Goal: Task Accomplishment & Management: Manage account settings

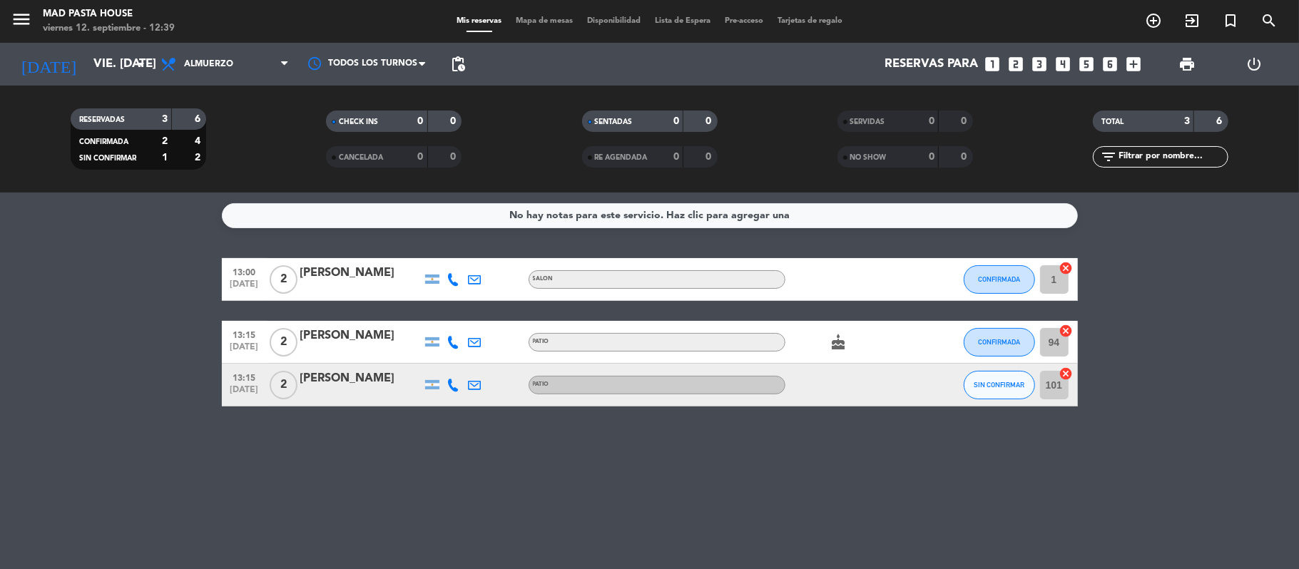
click at [383, 381] on div "[PERSON_NAME]" at bounding box center [360, 378] width 121 height 19
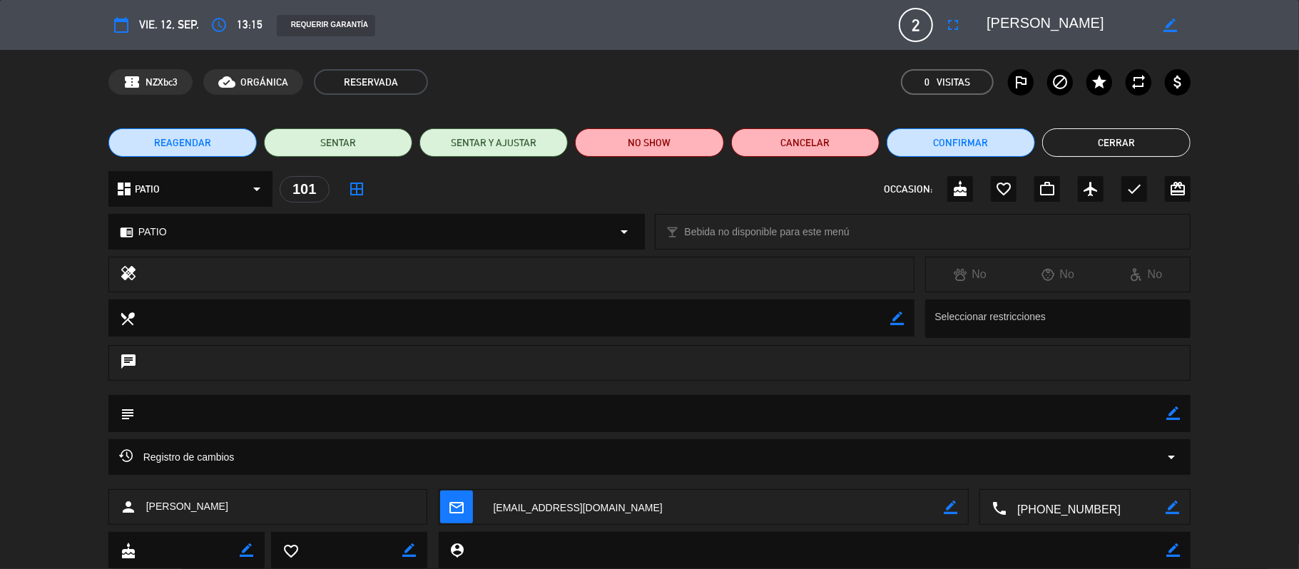
scroll to position [41, 0]
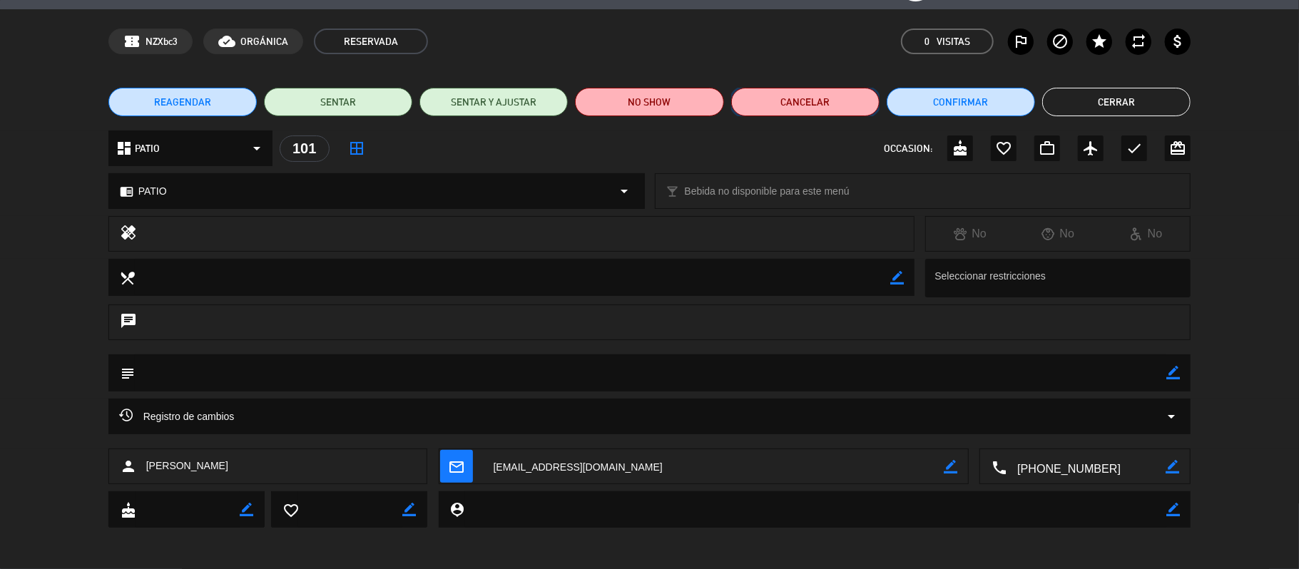
click at [782, 103] on button "Cancelar" at bounding box center [805, 102] width 148 height 29
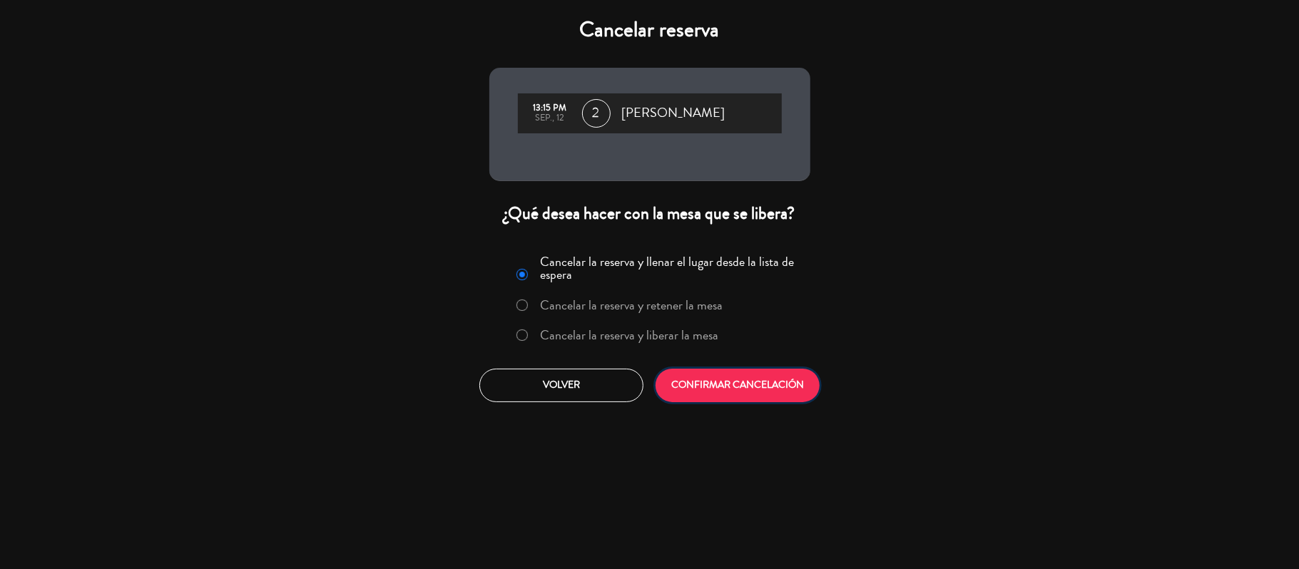
click at [736, 383] on button "CONFIRMAR CANCELACIÓN" at bounding box center [737, 386] width 164 height 34
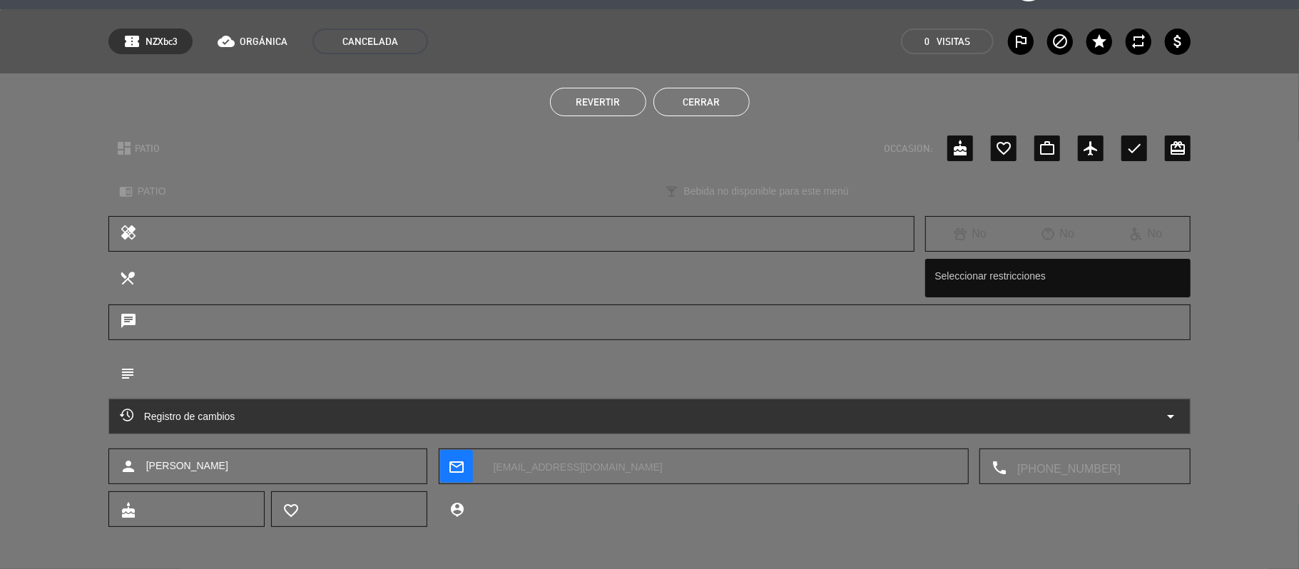
click at [693, 95] on button "Cerrar" at bounding box center [701, 102] width 96 height 29
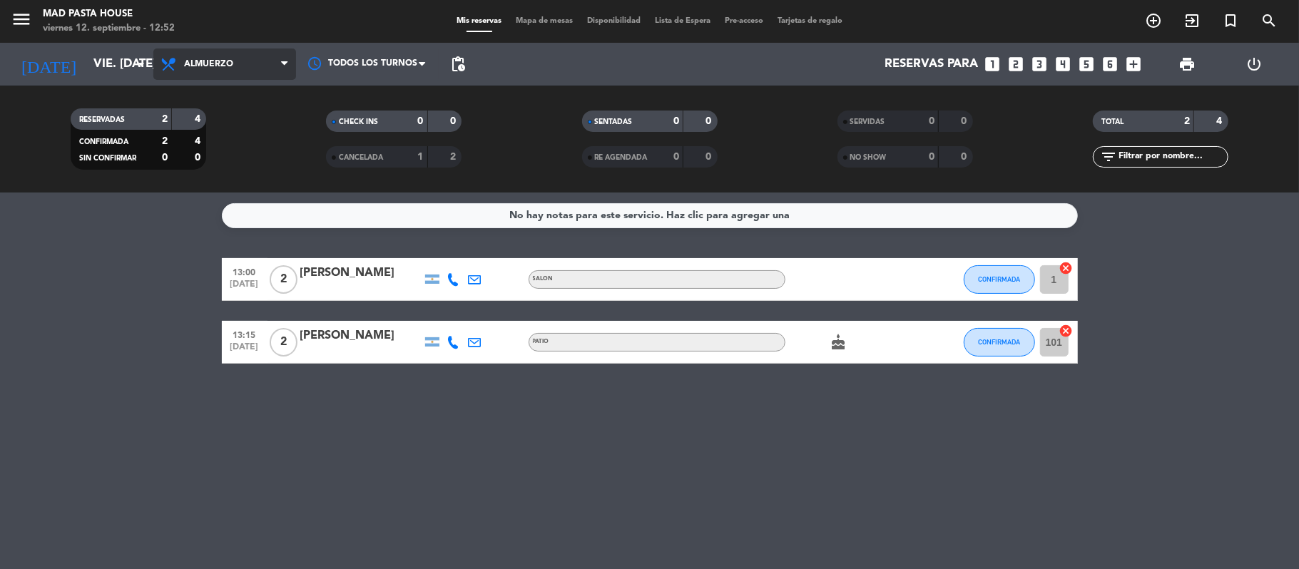
click at [262, 67] on span "Almuerzo" at bounding box center [224, 63] width 143 height 31
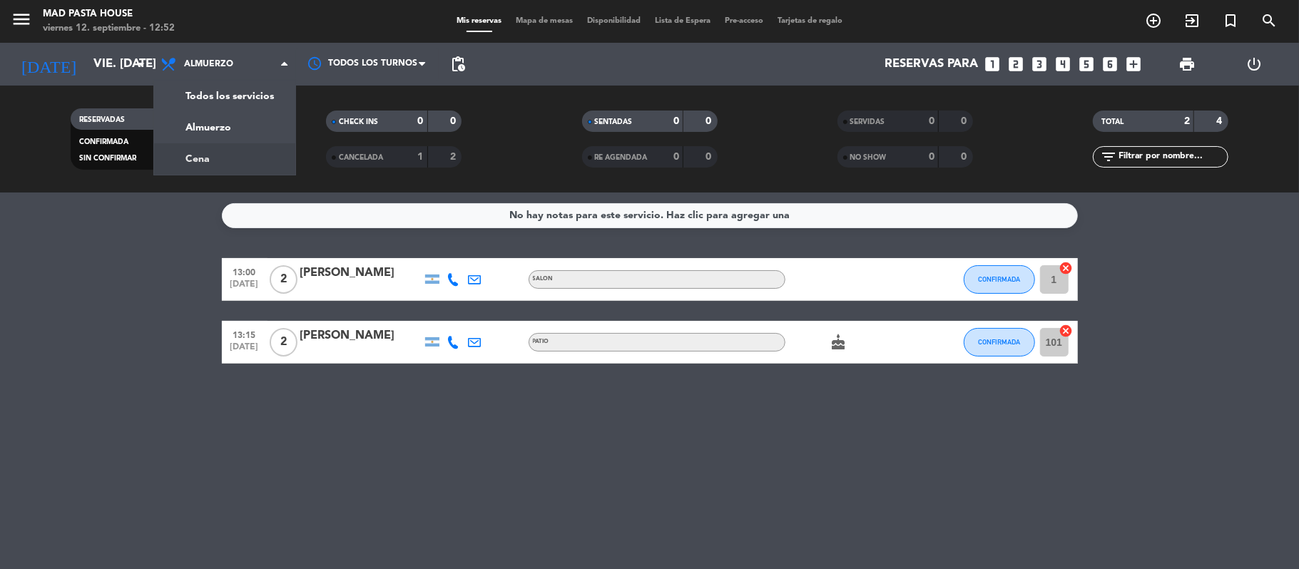
click at [213, 161] on div "menu Mad Pasta House viernes 12. septiembre - 12:52 Mis reservas Mapa de mesas …" at bounding box center [649, 96] width 1299 height 193
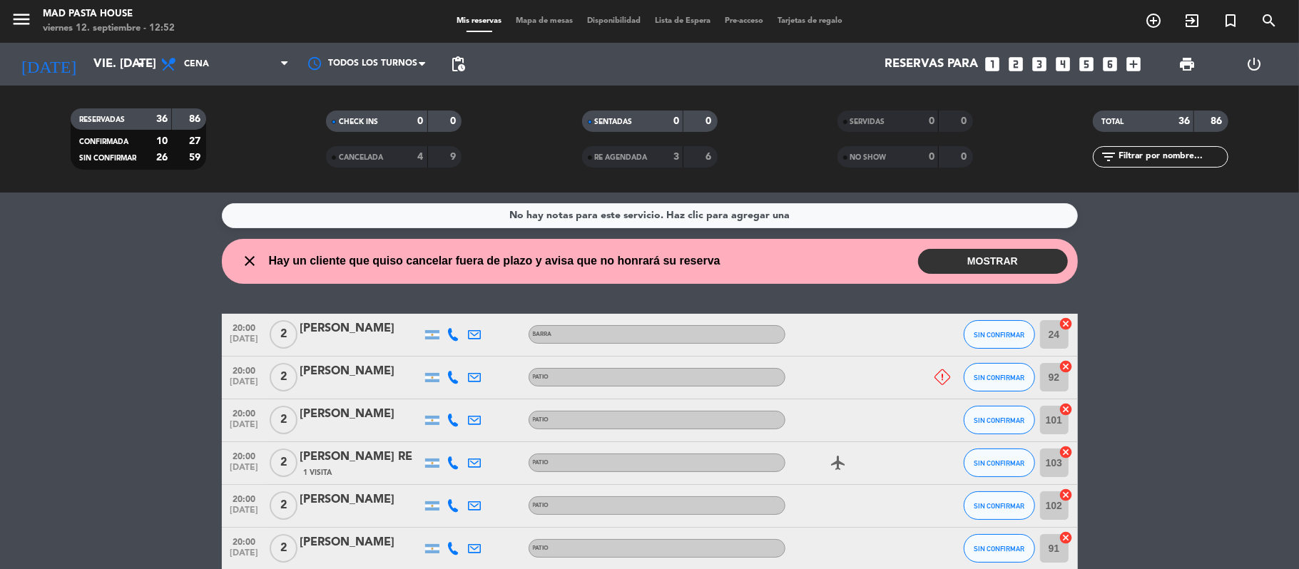
click at [1027, 263] on button "MOSTRAR" at bounding box center [993, 261] width 150 height 25
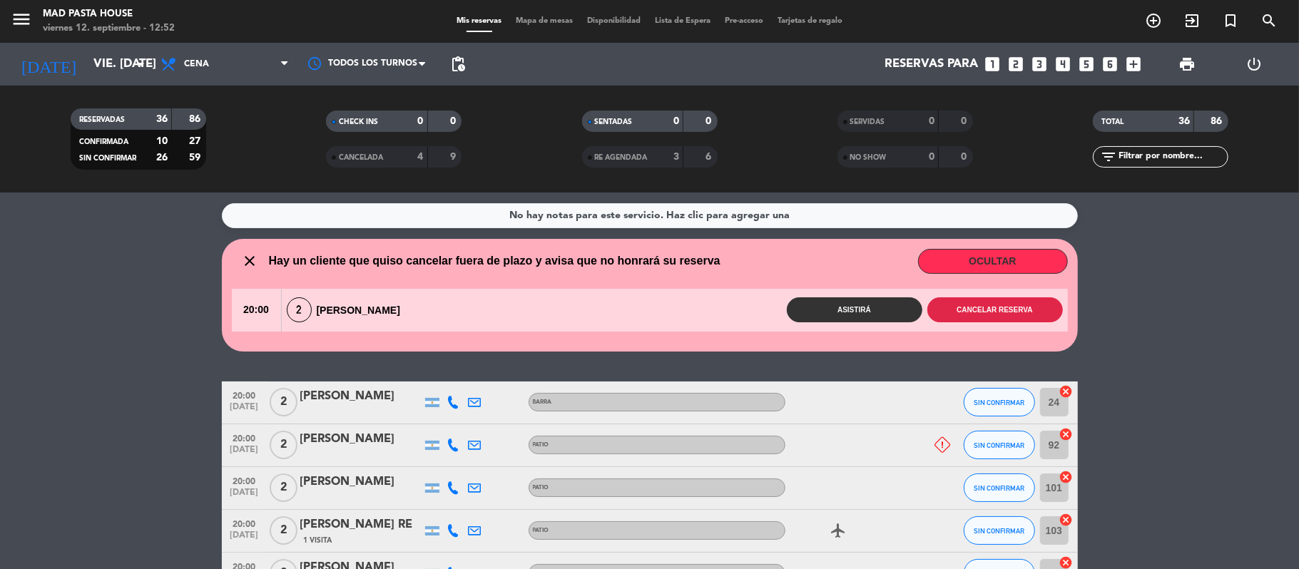
click at [981, 306] on button "Cancelar reserva" at bounding box center [995, 309] width 136 height 25
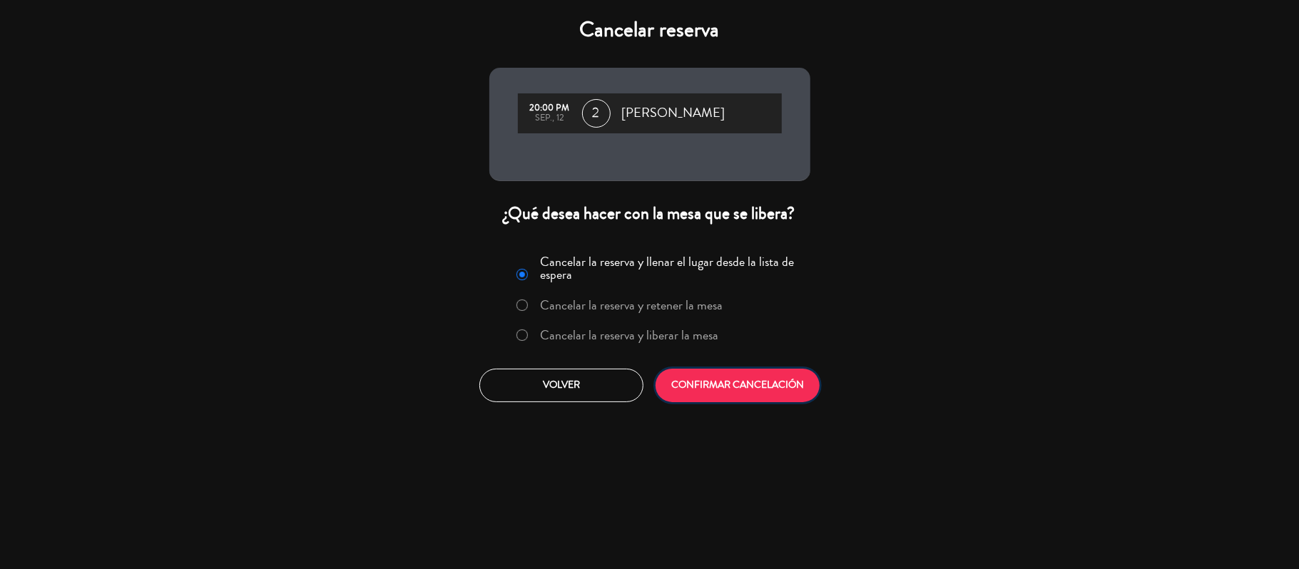
click at [789, 379] on button "CONFIRMAR CANCELACIÓN" at bounding box center [737, 386] width 164 height 34
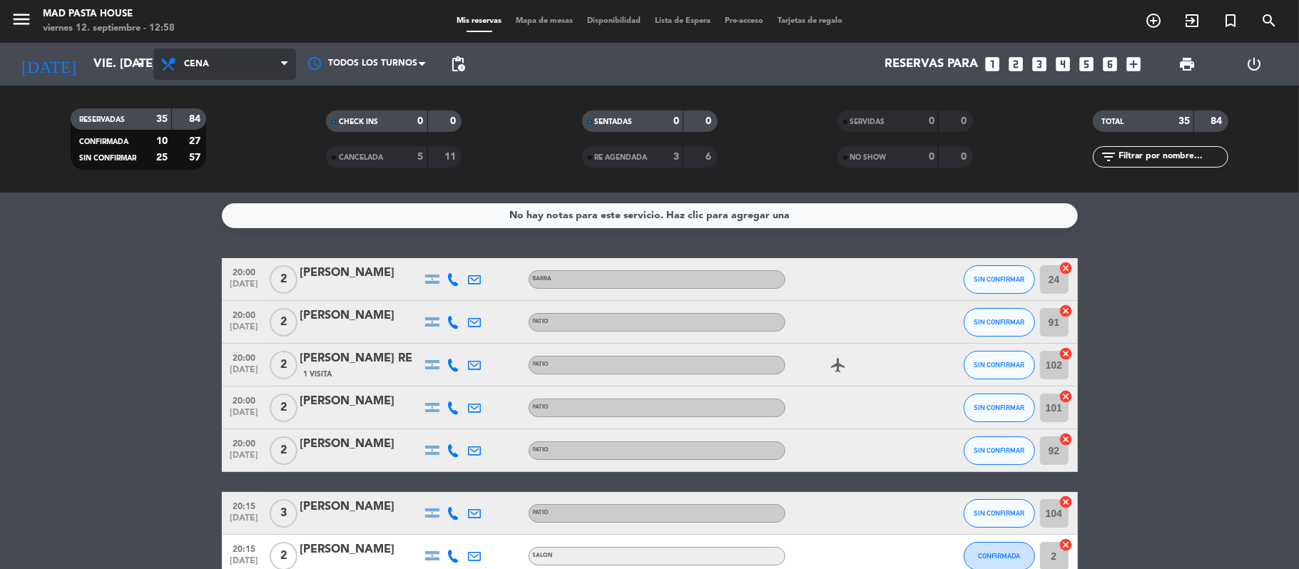
click at [233, 63] on span "Cena" at bounding box center [224, 63] width 143 height 31
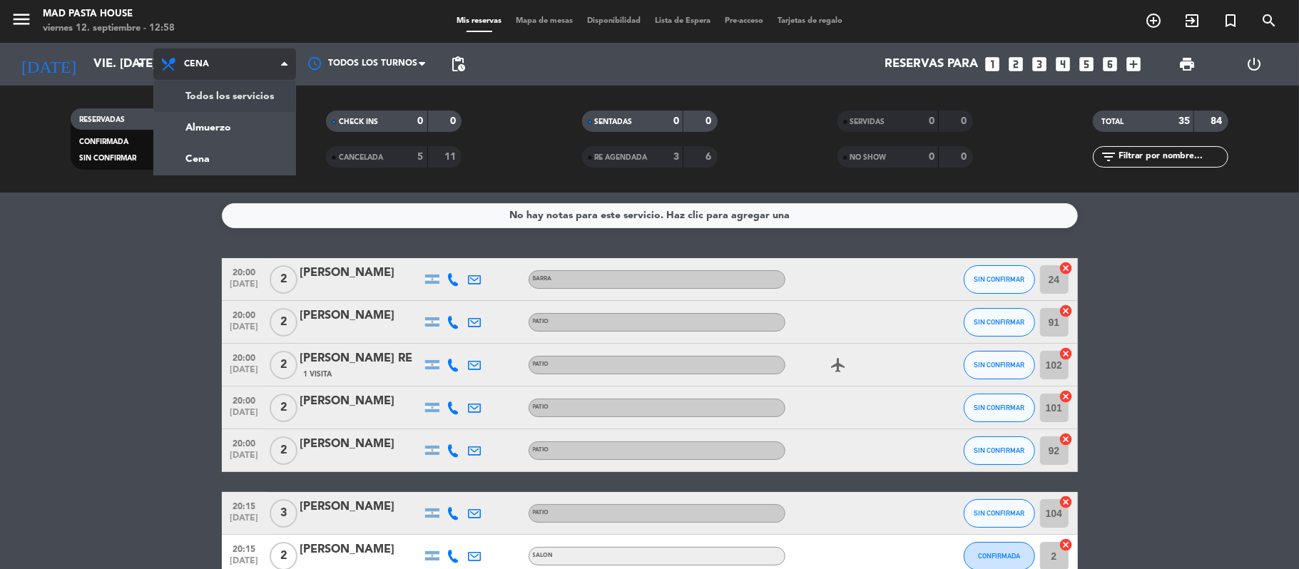
click at [228, 124] on div "menu Mad Pasta House viernes 12. septiembre - 12:58 Mis reservas Mapa de mesas …" at bounding box center [649, 96] width 1299 height 193
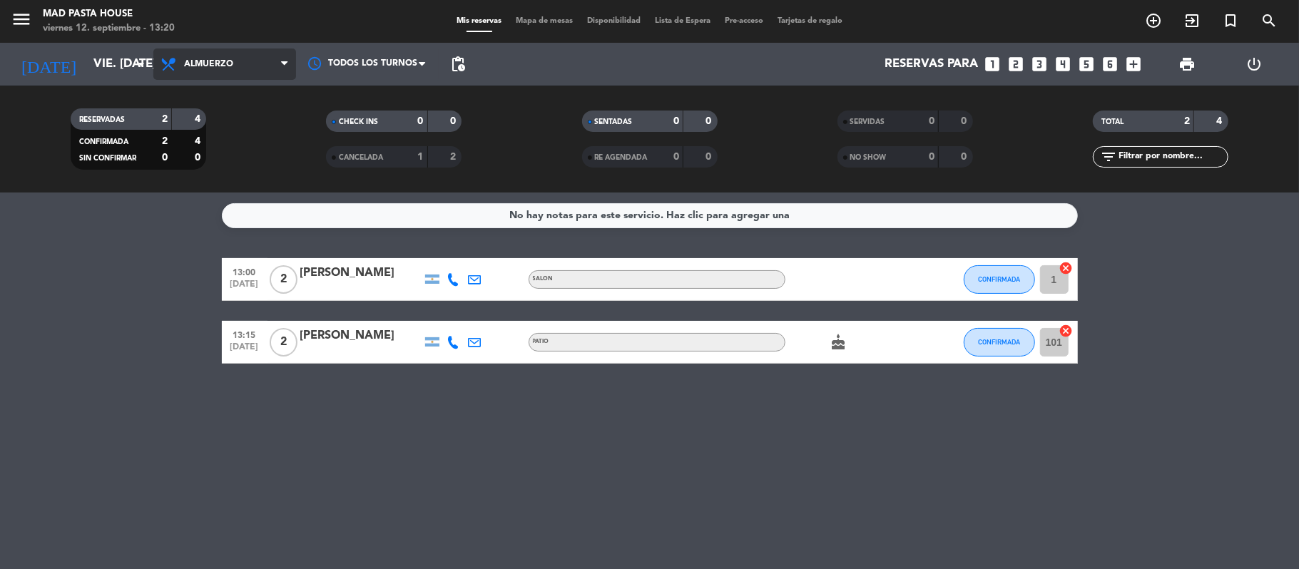
click at [229, 55] on span "Almuerzo" at bounding box center [224, 63] width 143 height 31
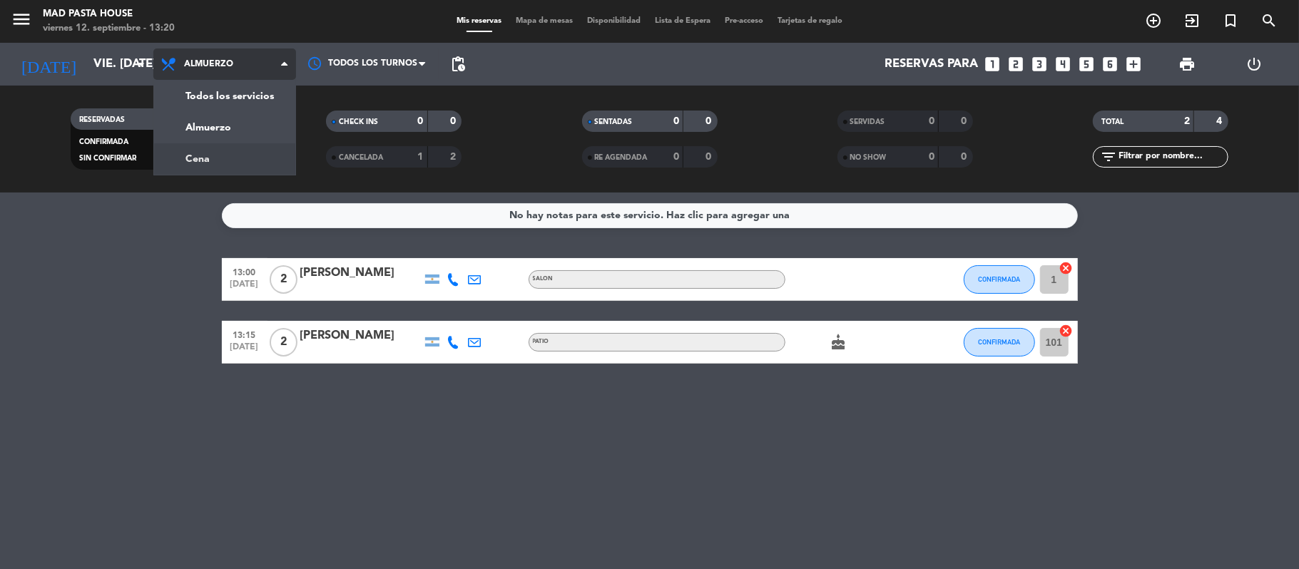
click at [231, 155] on div "menu Mad Pasta House viernes 12. septiembre - 13:20 Mis reservas Mapa de mesas …" at bounding box center [649, 96] width 1299 height 193
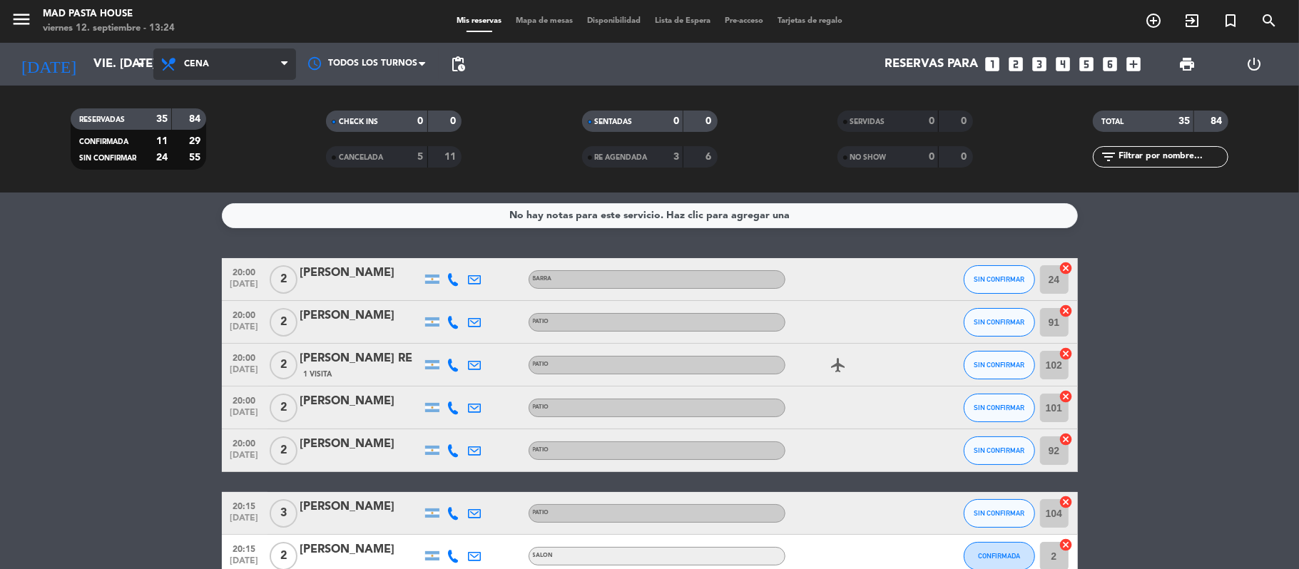
click at [233, 69] on span "Cena" at bounding box center [224, 63] width 143 height 31
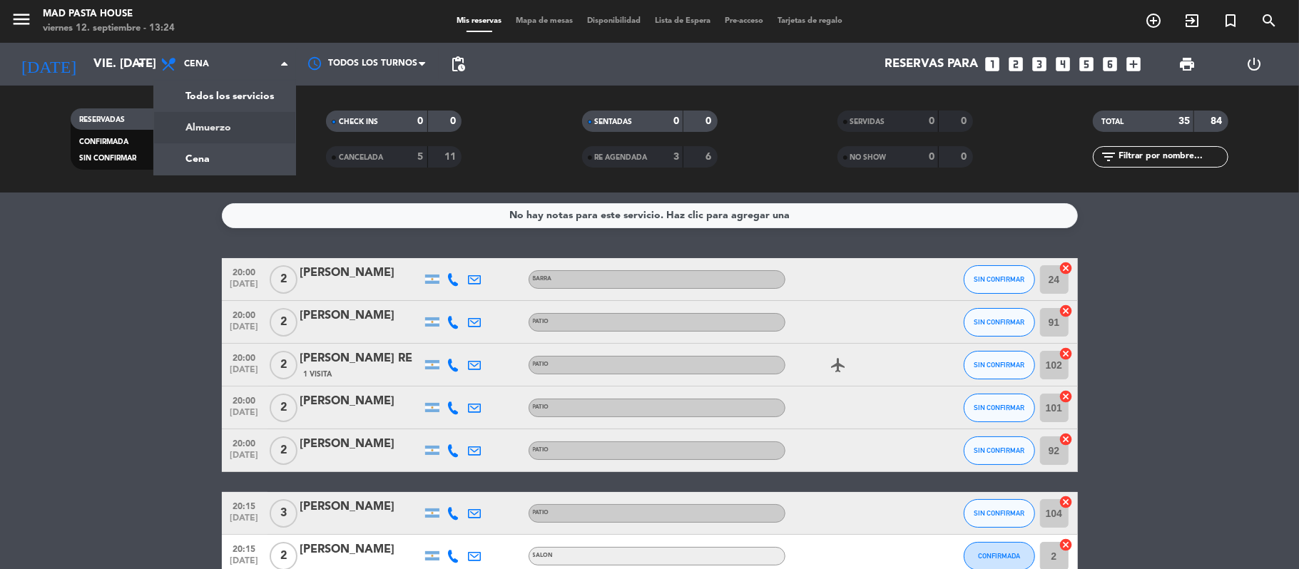
click at [240, 127] on div "menu Mad Pasta House viernes 12. septiembre - 13:24 Mis reservas Mapa de mesas …" at bounding box center [649, 96] width 1299 height 193
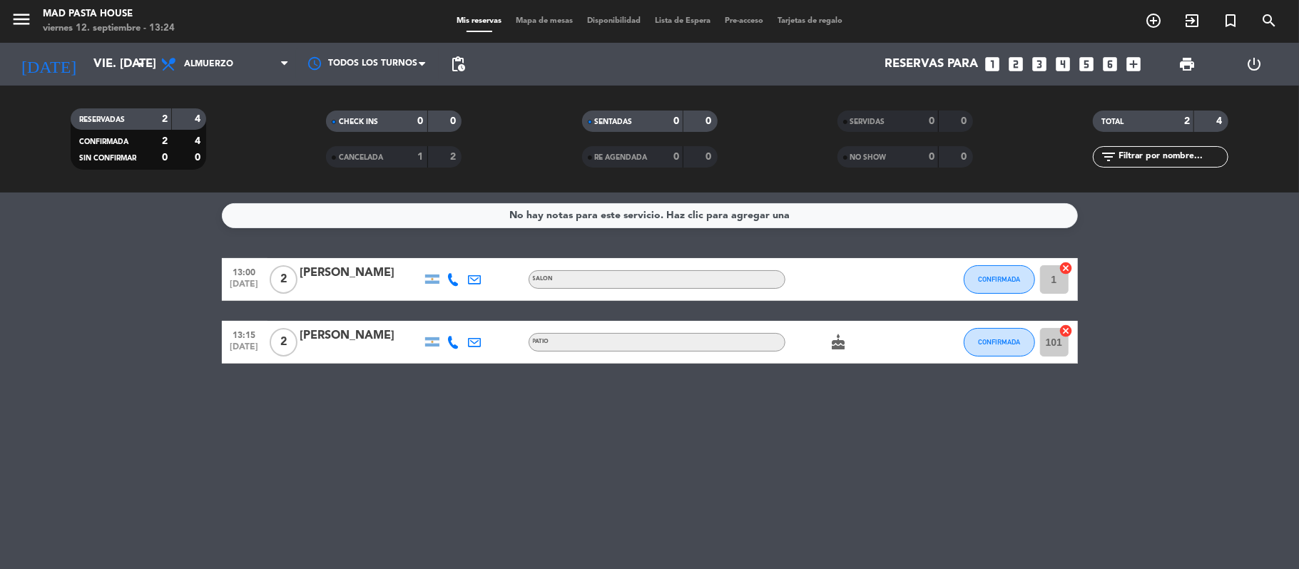
click at [452, 284] on icon at bounding box center [453, 279] width 13 height 13
click at [449, 343] on icon at bounding box center [453, 342] width 13 height 13
click at [449, 344] on icon at bounding box center [453, 342] width 13 height 13
click at [451, 337] on icon at bounding box center [453, 342] width 13 height 13
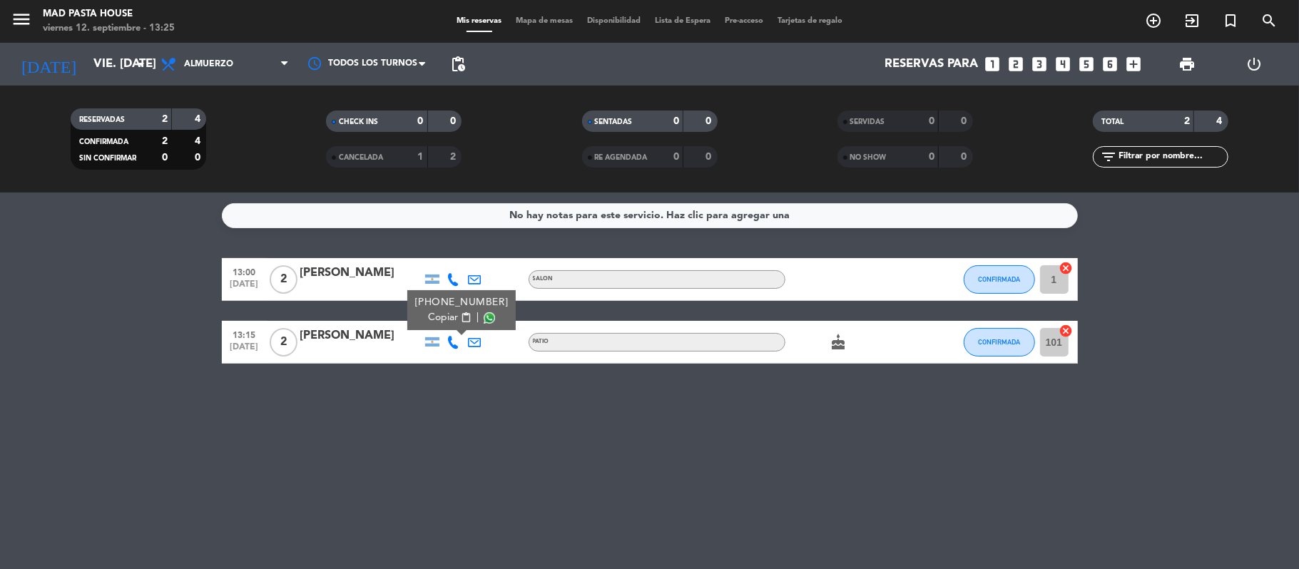
click at [454, 340] on icon at bounding box center [453, 342] width 13 height 13
click at [449, 277] on icon at bounding box center [453, 279] width 13 height 13
click at [451, 277] on icon at bounding box center [453, 279] width 13 height 13
